Goal: Task Accomplishment & Management: Manage account settings

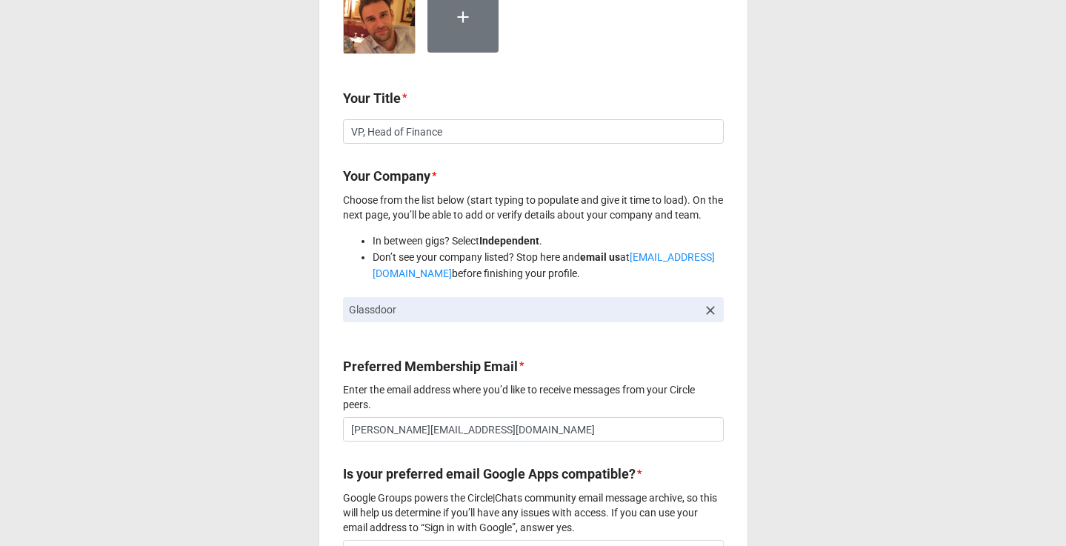
scroll to position [547, 0]
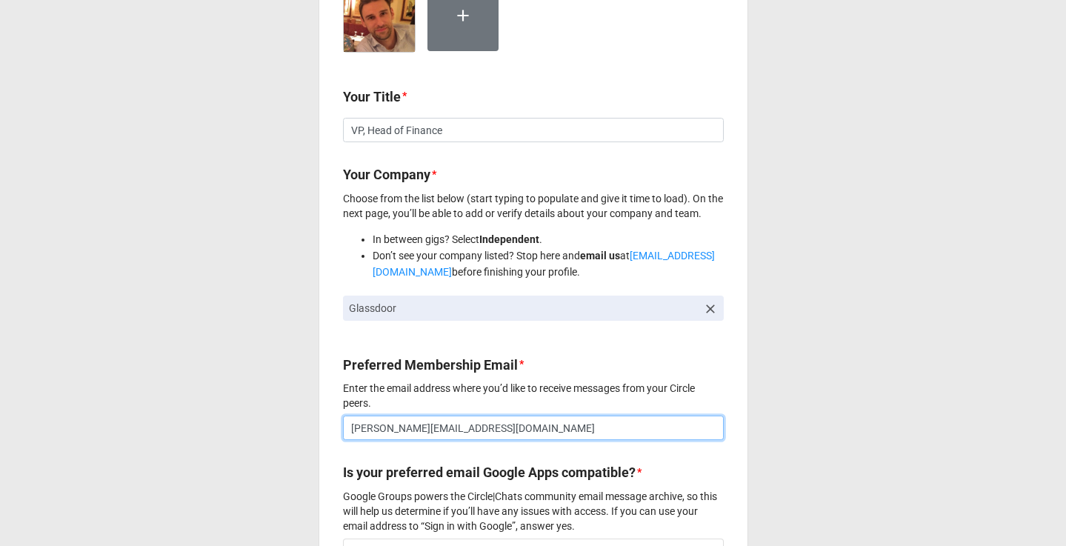
click at [537, 432] on input "[PERSON_NAME][EMAIL_ADDRESS][DOMAIN_NAME]" at bounding box center [533, 428] width 381 height 25
paste input "mail"
type input "[PERSON_NAME][EMAIL_ADDRESS][DOMAIN_NAME]"
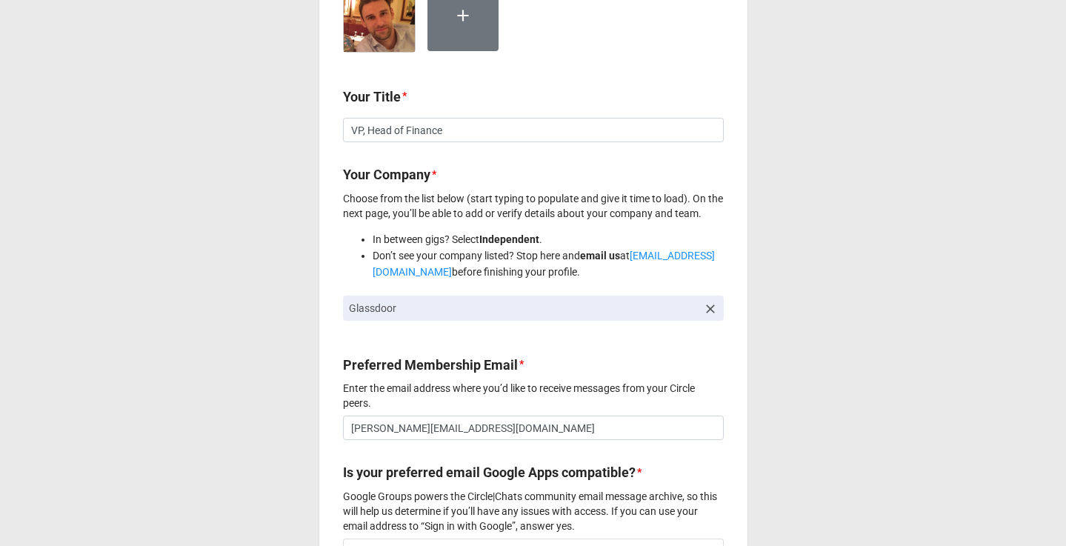
click at [709, 311] on icon at bounding box center [710, 309] width 15 height 15
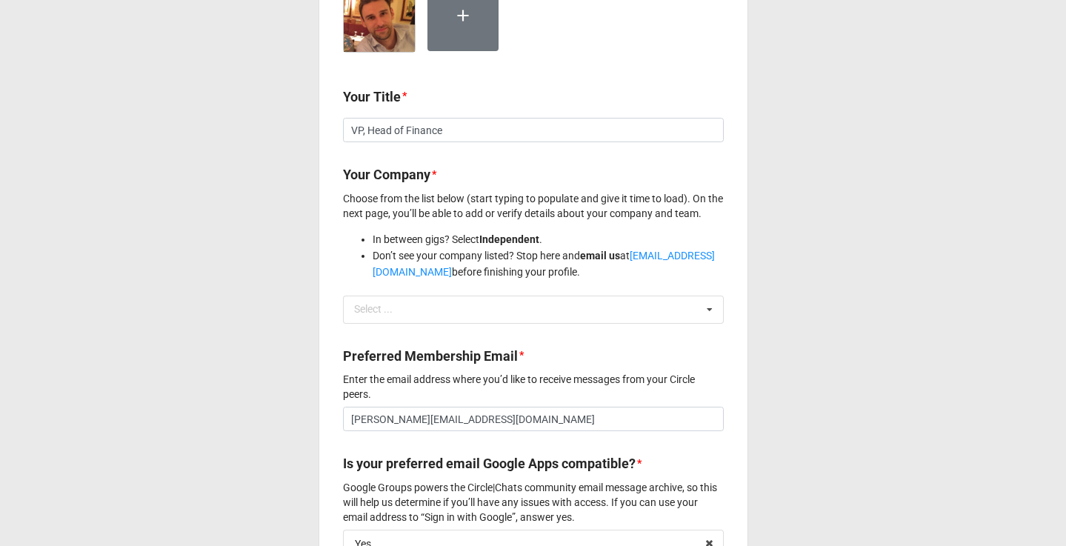
click at [709, 311] on icon at bounding box center [710, 309] width 22 height 27
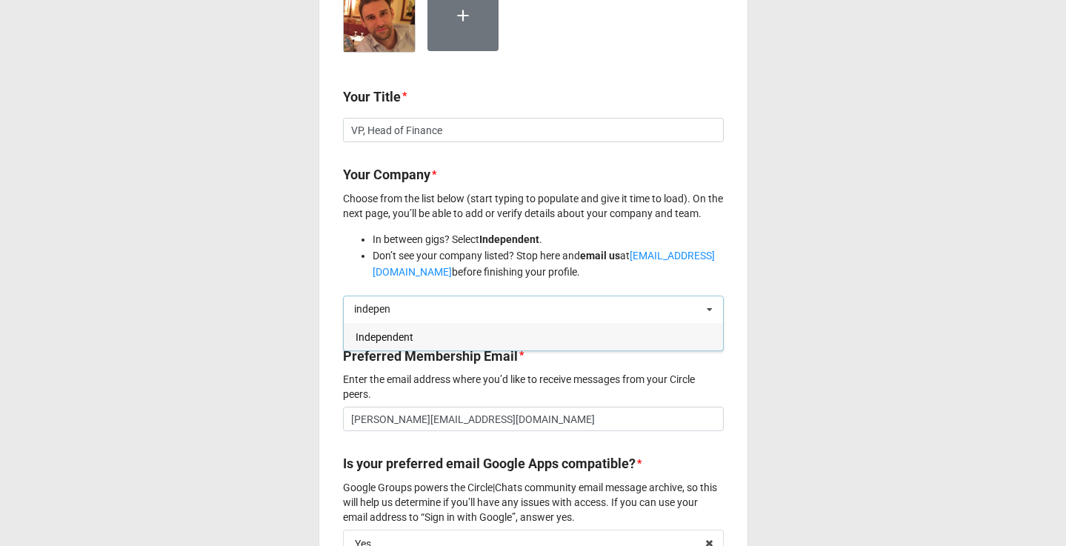
type input "indepen"
click at [420, 336] on div "Independent" at bounding box center [533, 336] width 379 height 27
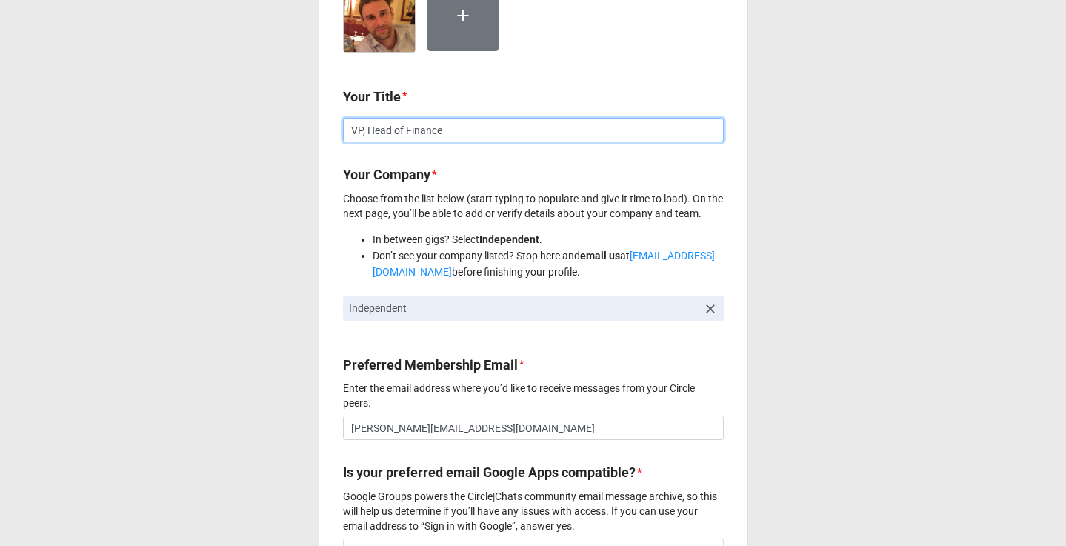
click at [368, 121] on input "VP, Head of Finance" at bounding box center [533, 130] width 381 height 25
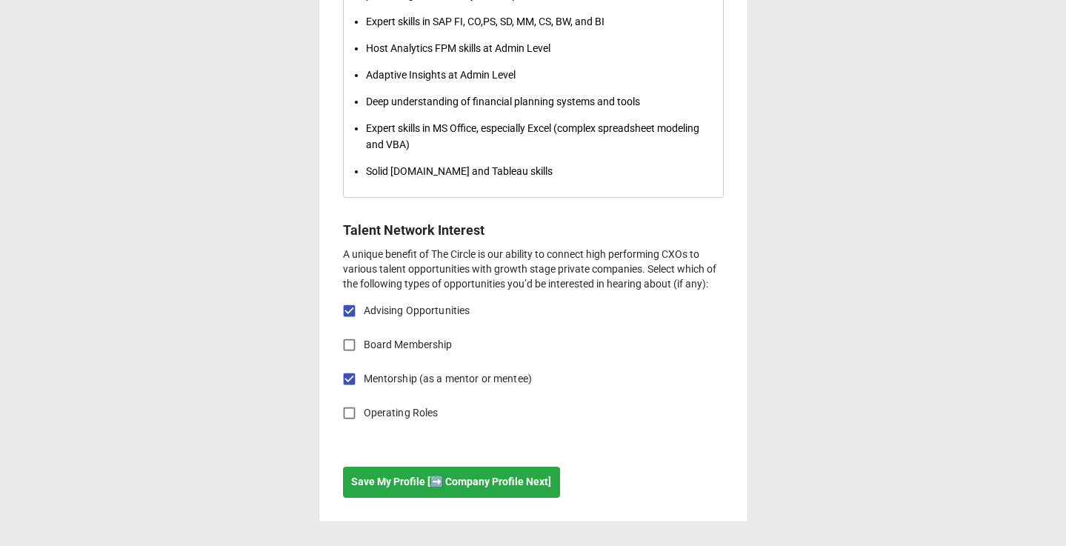
scroll to position [2753, 0]
type input "Head of Finance"
click at [432, 493] on button "Save My Profile [➡️ Company Profile Next]" at bounding box center [451, 482] width 217 height 31
